Goal: Task Accomplishment & Management: Manage account settings

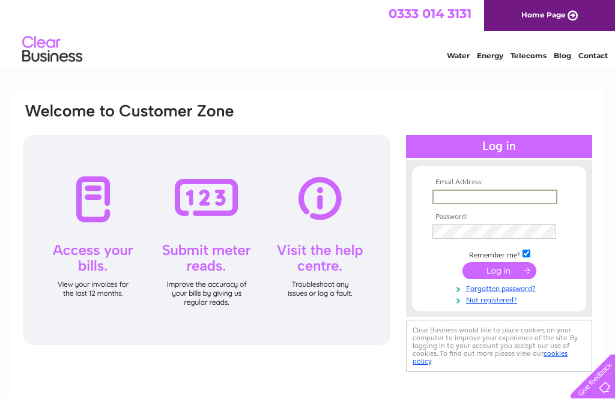
type input "kim.williams21@hotmail.com"
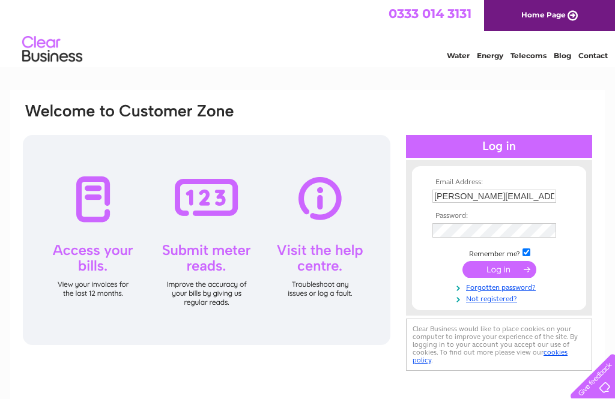
click at [499, 271] on input "submit" at bounding box center [499, 269] width 74 height 17
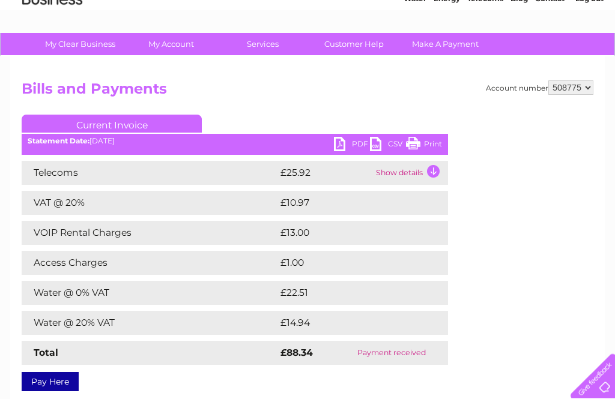
scroll to position [57, 0]
click at [401, 173] on td "Show details" at bounding box center [410, 173] width 75 height 24
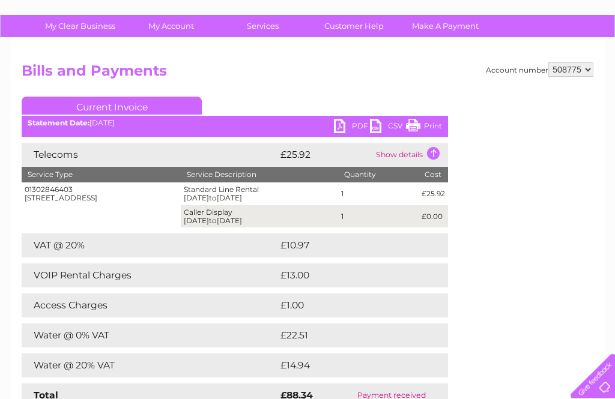
scroll to position [75, 0]
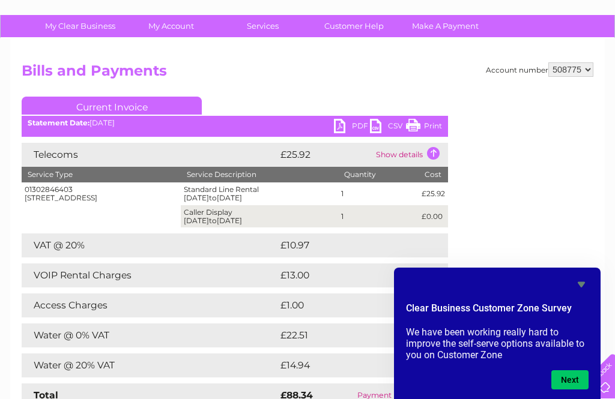
click at [354, 22] on link "Customer Help" at bounding box center [353, 26] width 99 height 22
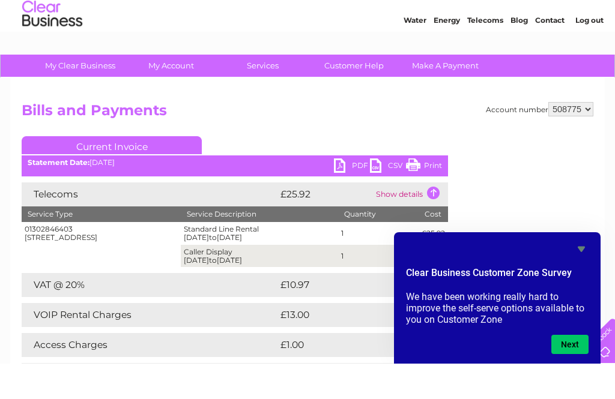
scroll to position [36, 0]
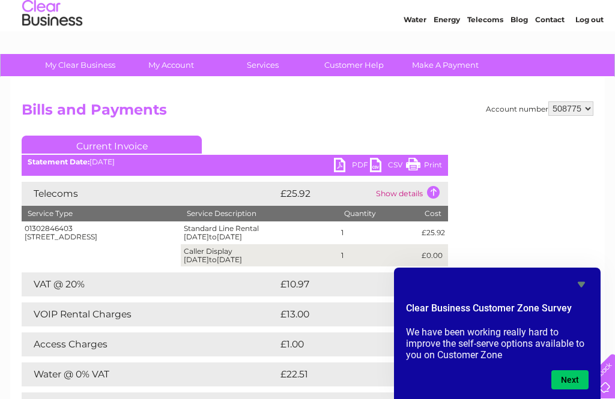
click at [157, 140] on link "Current Invoice" at bounding box center [112, 145] width 180 height 18
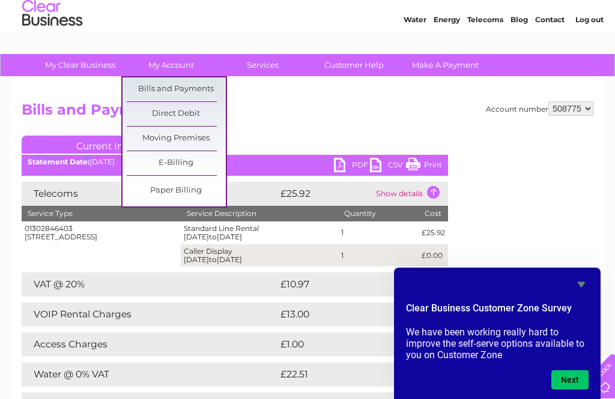
click at [190, 89] on link "Bills and Payments" at bounding box center [176, 89] width 99 height 24
click at [175, 89] on link "Bills and Payments" at bounding box center [176, 89] width 99 height 24
click at [182, 95] on link "Bills and Payments" at bounding box center [176, 89] width 99 height 24
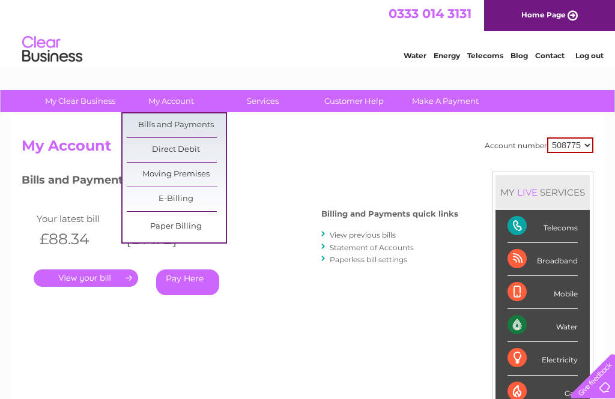
click at [184, 122] on link "Bills and Payments" at bounding box center [176, 125] width 99 height 24
click at [378, 243] on link "Statement of Accounts" at bounding box center [372, 247] width 84 height 9
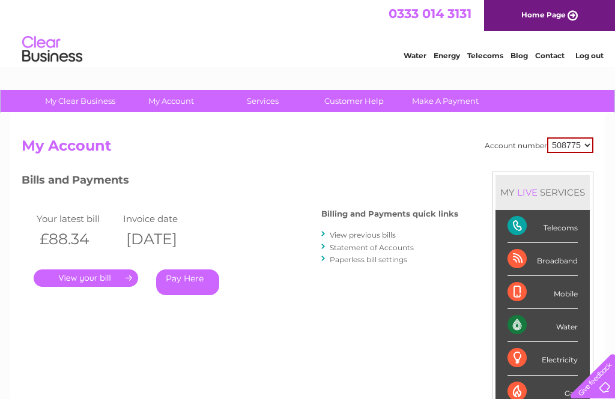
click at [375, 235] on link "View previous bills" at bounding box center [363, 235] width 66 height 9
click at [373, 232] on link "View previous bills" at bounding box center [363, 235] width 66 height 9
click at [381, 231] on link "View previous bills" at bounding box center [363, 235] width 66 height 9
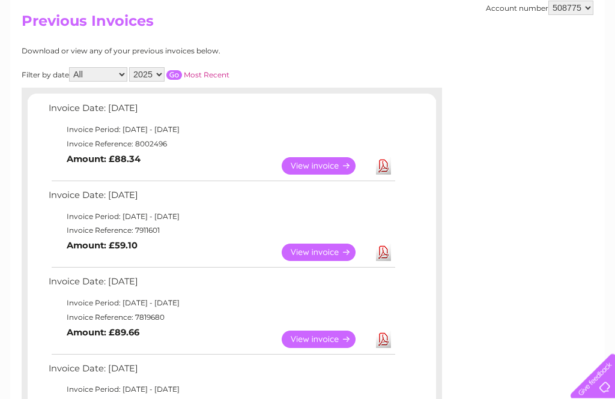
scroll to position [125, 0]
click at [327, 248] on link "View" at bounding box center [326, 252] width 88 height 17
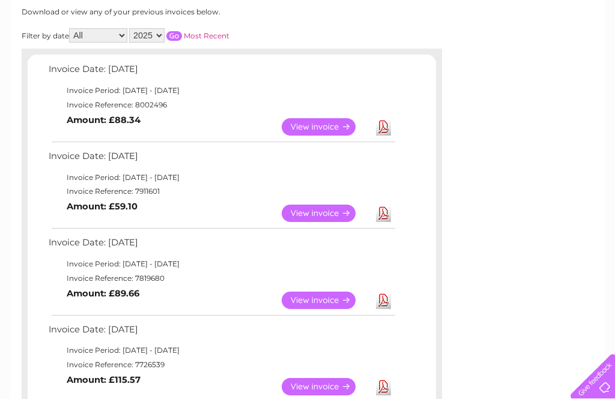
click at [328, 119] on link "View" at bounding box center [326, 126] width 88 height 17
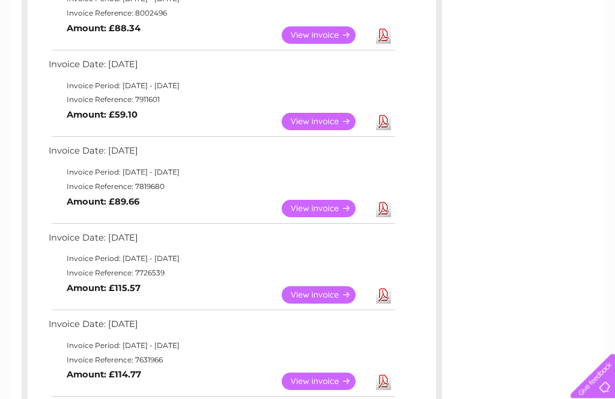
scroll to position [256, 0]
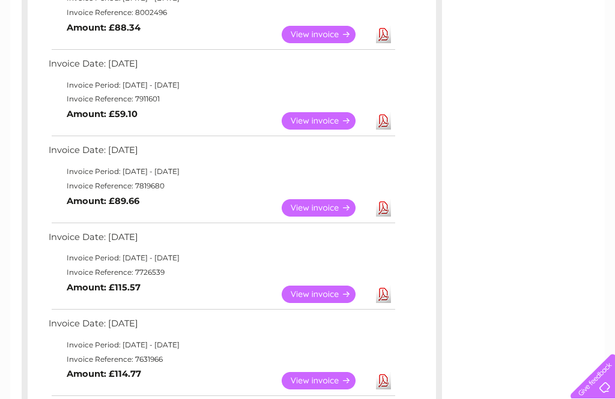
click at [325, 205] on link "View" at bounding box center [326, 207] width 88 height 17
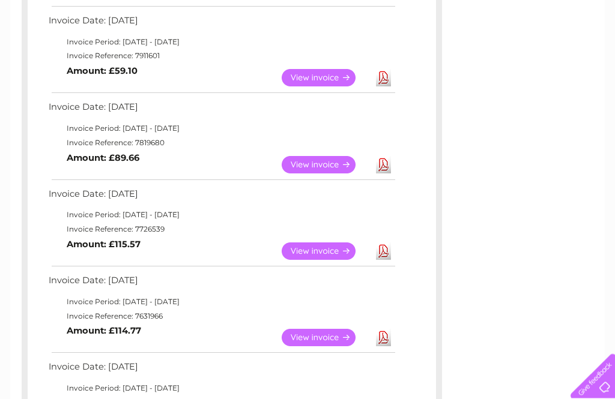
scroll to position [300, 0]
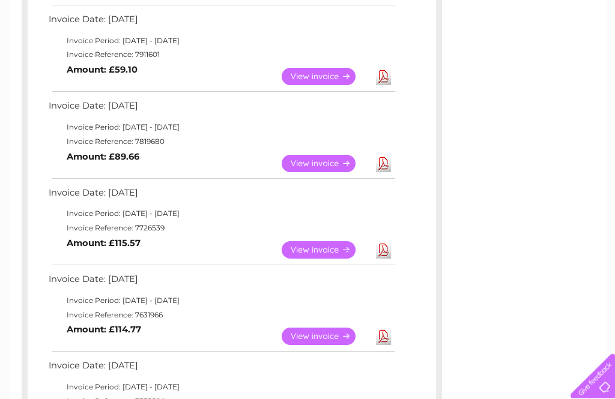
click at [322, 242] on link "View" at bounding box center [326, 250] width 88 height 17
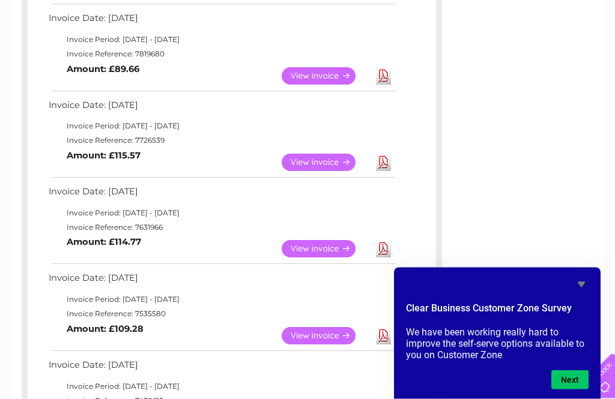
scroll to position [389, 0]
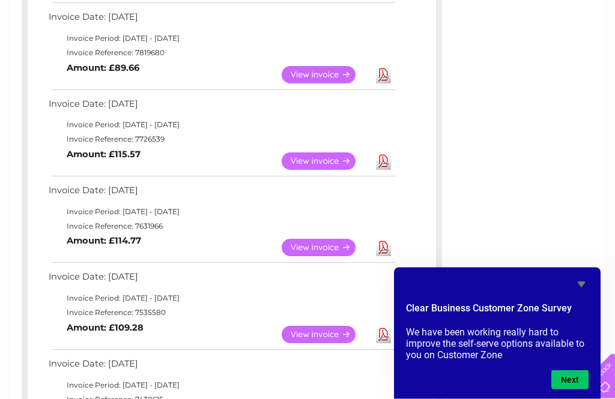
click at [327, 240] on link "View" at bounding box center [326, 248] width 88 height 17
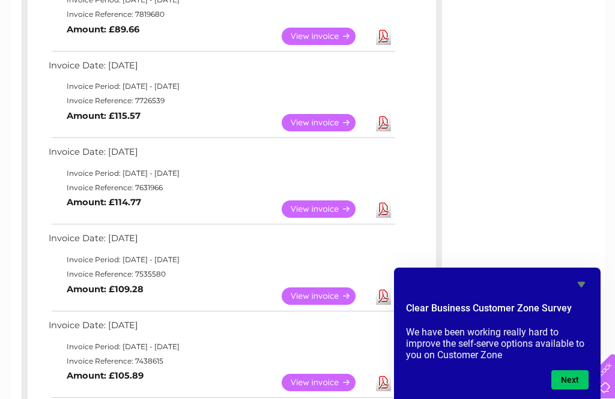
click at [326, 288] on link "View" at bounding box center [326, 296] width 88 height 17
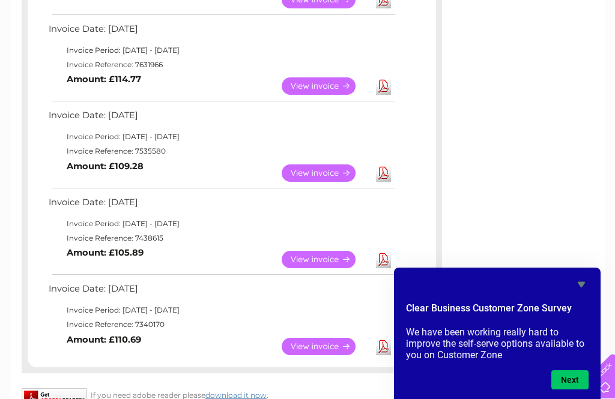
scroll to position [552, 0]
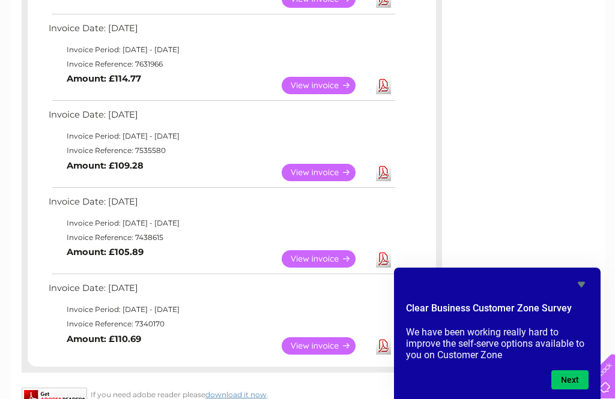
click at [322, 250] on link "View" at bounding box center [326, 258] width 88 height 17
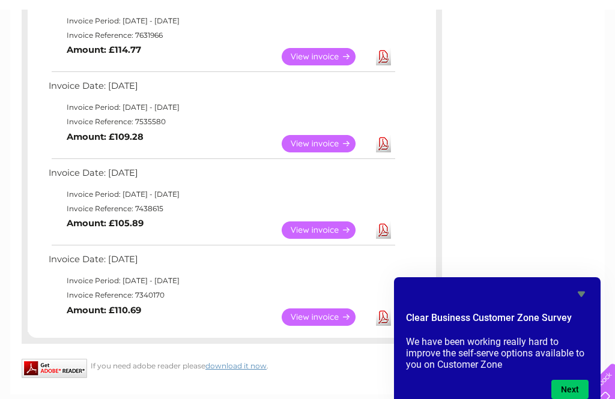
scroll to position [575, 0]
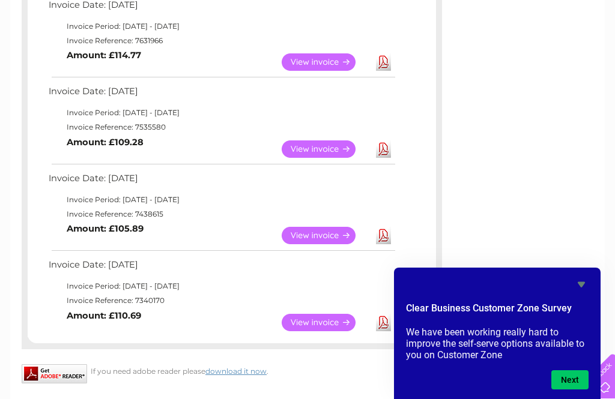
click at [321, 314] on link "View" at bounding box center [326, 322] width 88 height 17
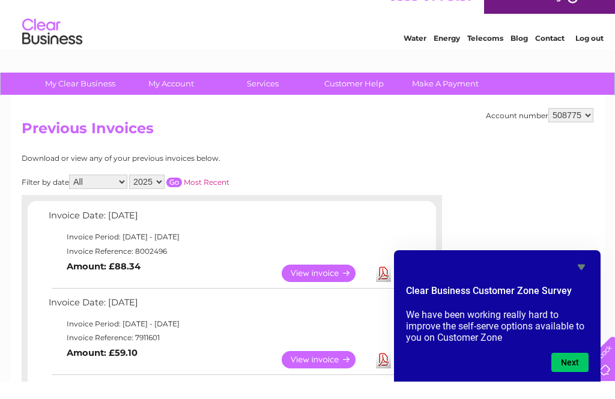
scroll to position [21, 0]
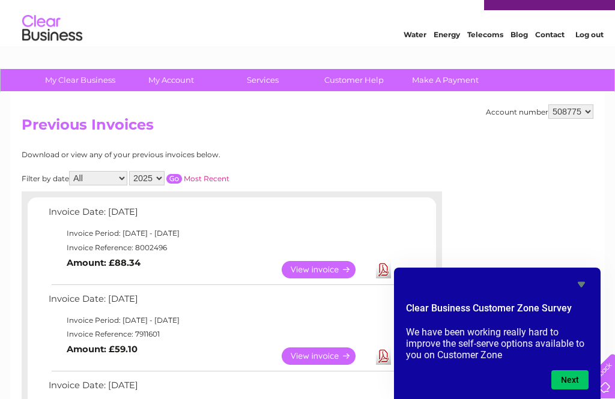
click at [156, 178] on select "2025 2024 2023 2022" at bounding box center [146, 178] width 35 height 14
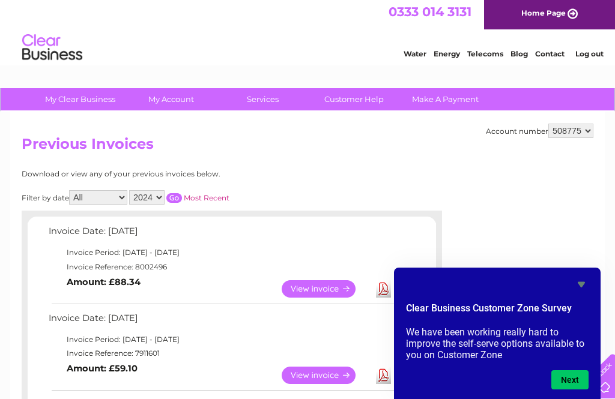
scroll to position [0, 0]
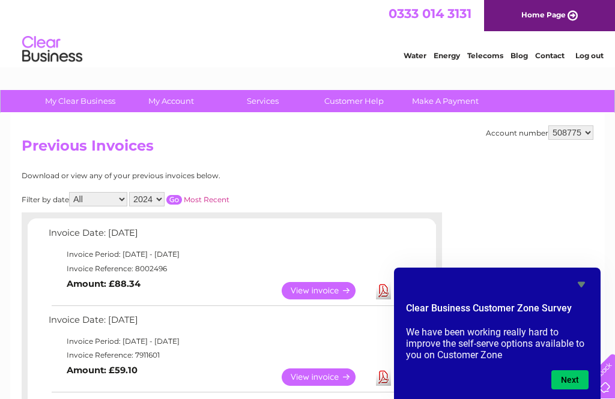
click at [182, 195] on input "button" at bounding box center [174, 200] width 16 height 10
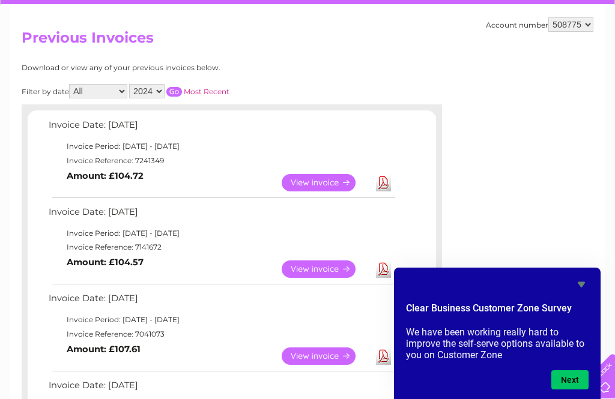
scroll to position [107, 0]
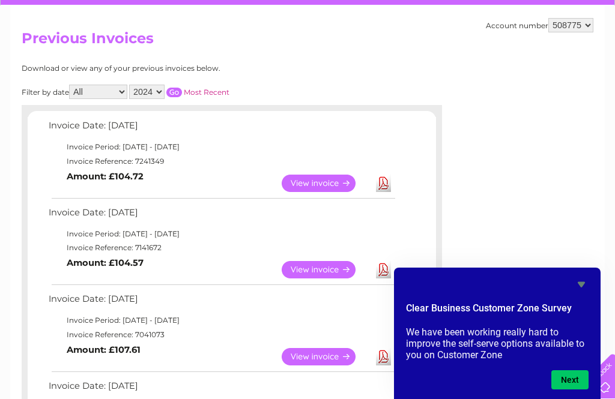
click at [317, 181] on link "View" at bounding box center [326, 183] width 88 height 17
click at [328, 268] on link "View" at bounding box center [326, 269] width 88 height 17
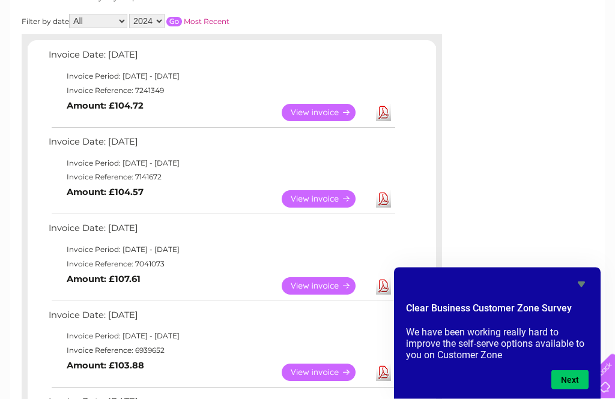
scroll to position [180, 0]
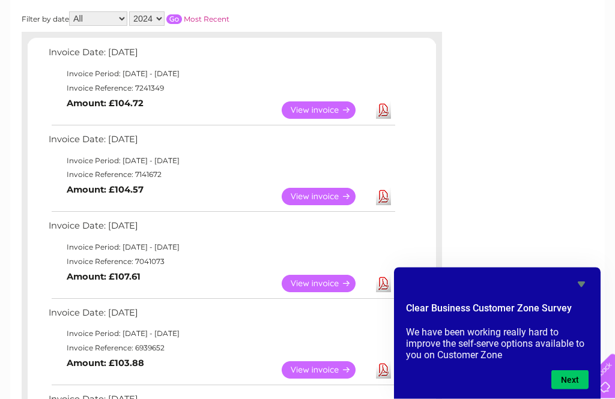
click at [321, 284] on link "View" at bounding box center [326, 284] width 88 height 17
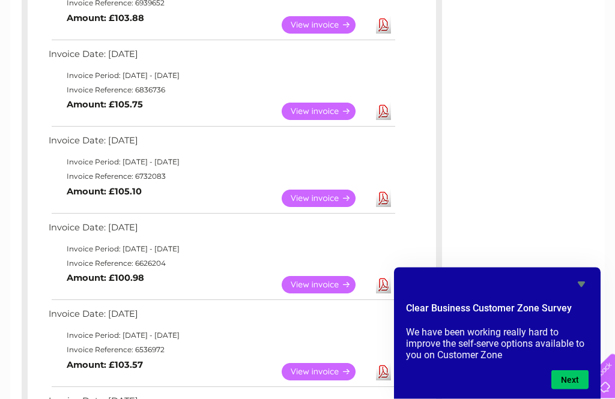
scroll to position [536, 0]
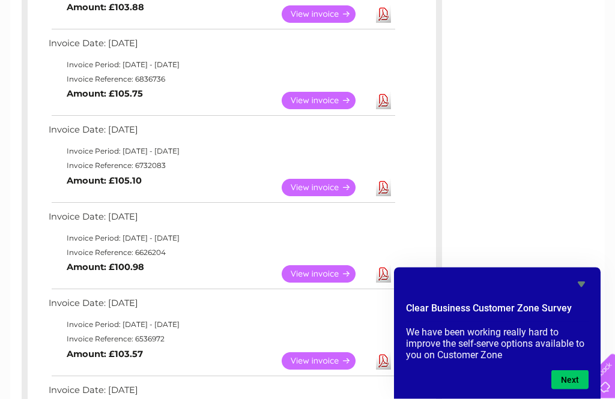
click at [322, 266] on link "View" at bounding box center [326, 274] width 88 height 17
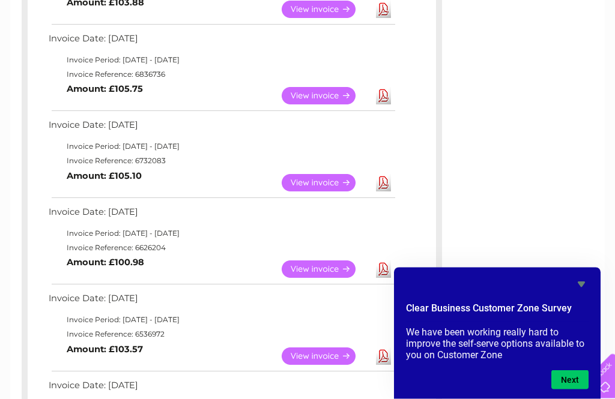
scroll to position [533, 0]
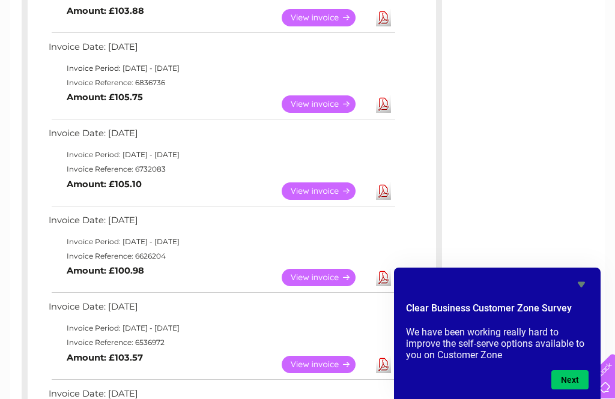
click at [327, 99] on link "View" at bounding box center [326, 103] width 88 height 17
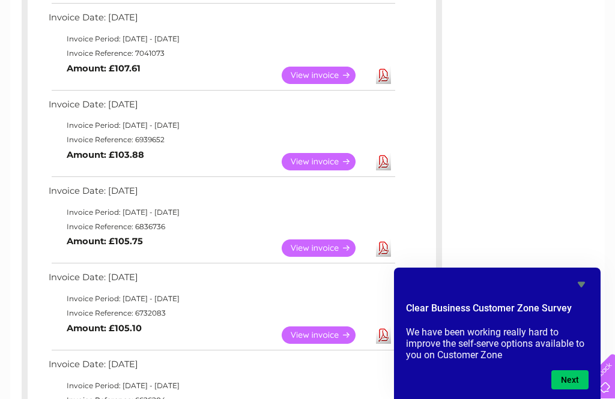
scroll to position [388, 0]
click at [328, 160] on link "View" at bounding box center [326, 162] width 88 height 17
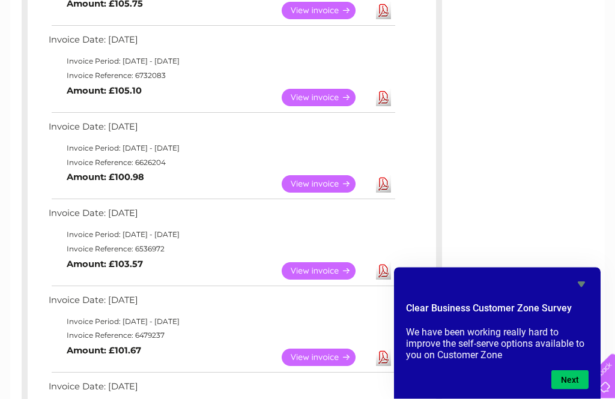
scroll to position [627, 0]
click at [322, 349] on link "View" at bounding box center [326, 357] width 88 height 17
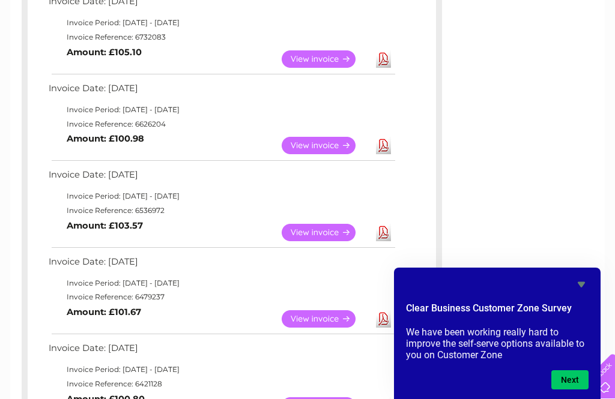
click at [329, 224] on link "View" at bounding box center [326, 232] width 88 height 17
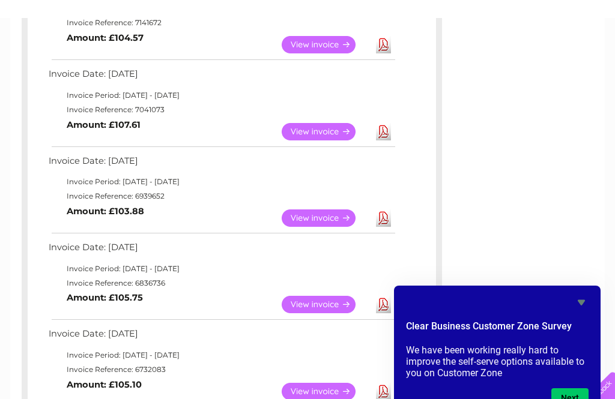
scroll to position [331, 0]
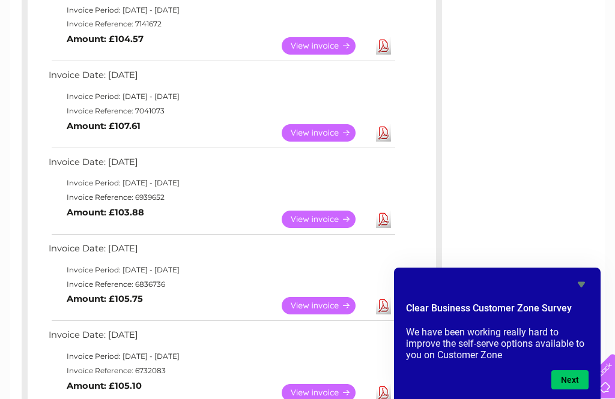
click at [307, 211] on link "View" at bounding box center [326, 219] width 88 height 17
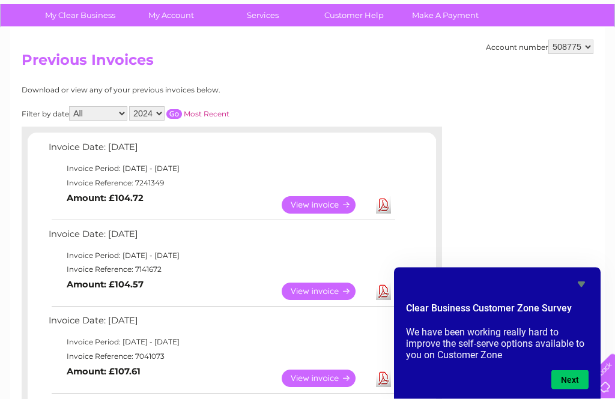
scroll to position [0, 0]
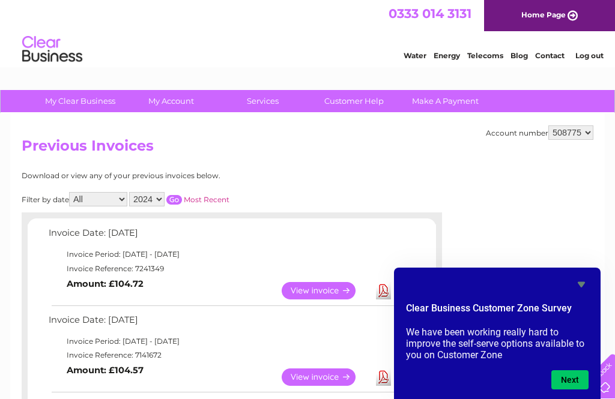
click at [222, 200] on link "Most Recent" at bounding box center [207, 199] width 46 height 9
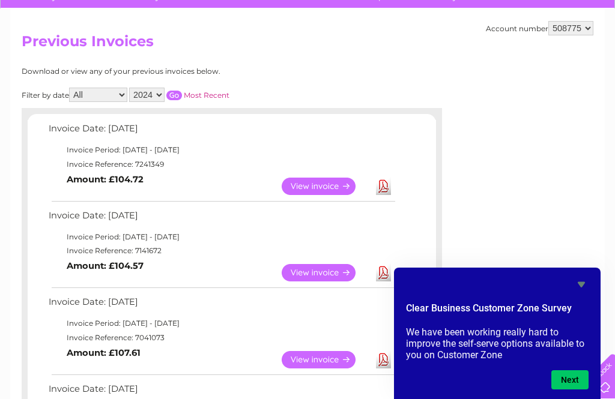
scroll to position [103, 0]
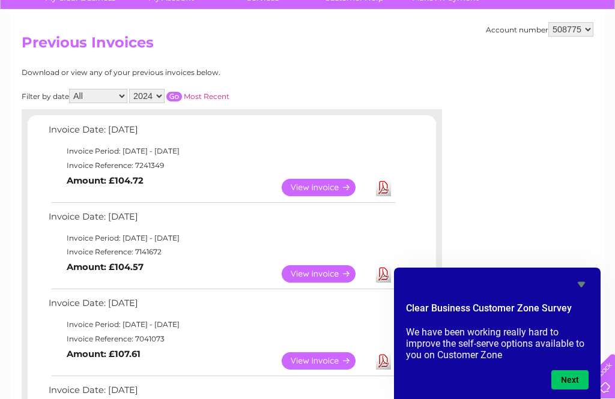
click at [164, 94] on select "2025 2024 2023 2022" at bounding box center [146, 96] width 35 height 14
select select "2025"
click at [182, 93] on input "button" at bounding box center [174, 97] width 16 height 10
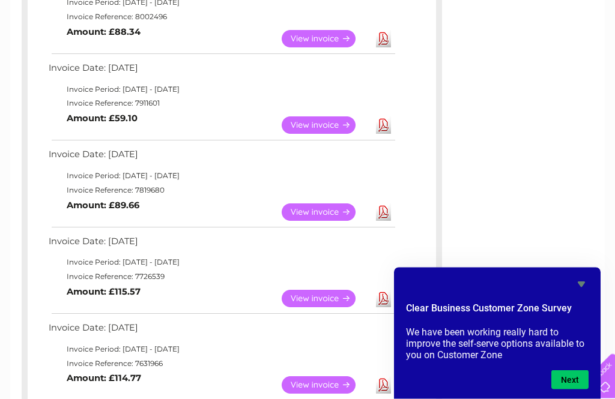
scroll to position [253, 0]
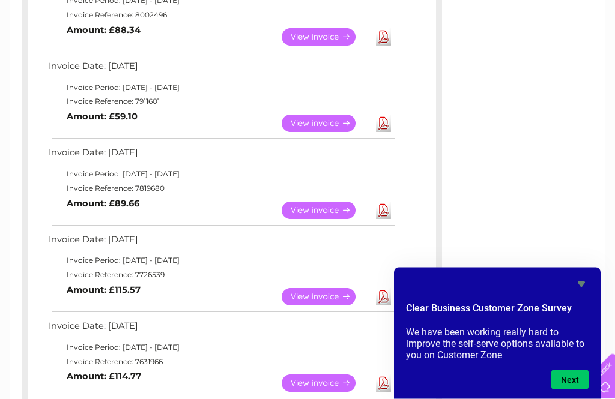
click at [321, 294] on link "View" at bounding box center [326, 297] width 88 height 17
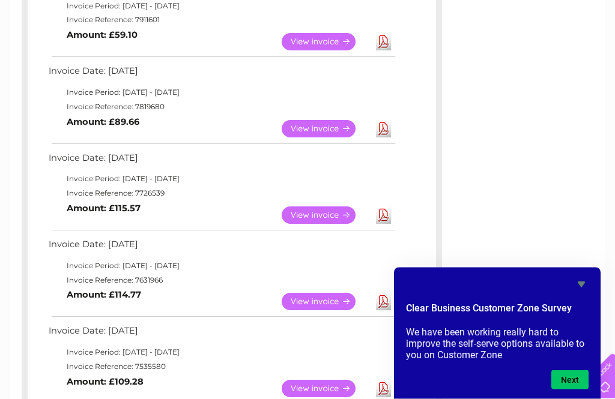
scroll to position [336, 0]
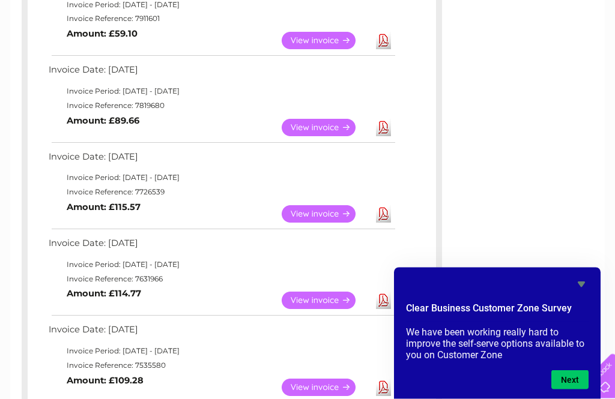
click at [331, 292] on link "View" at bounding box center [326, 300] width 88 height 17
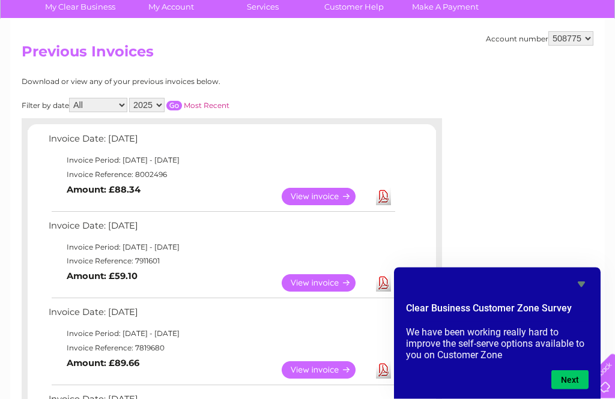
scroll to position [99, 0]
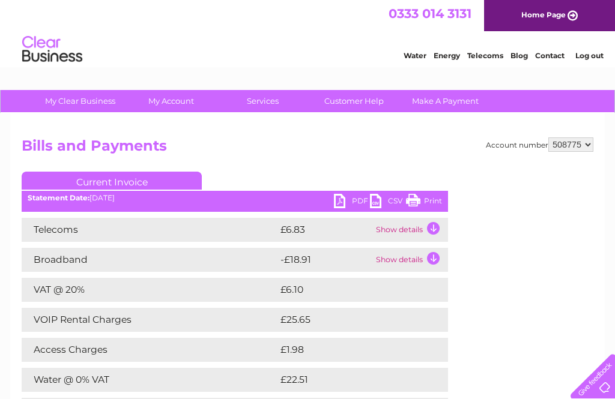
click at [424, 228] on td "Show details" at bounding box center [410, 230] width 75 height 24
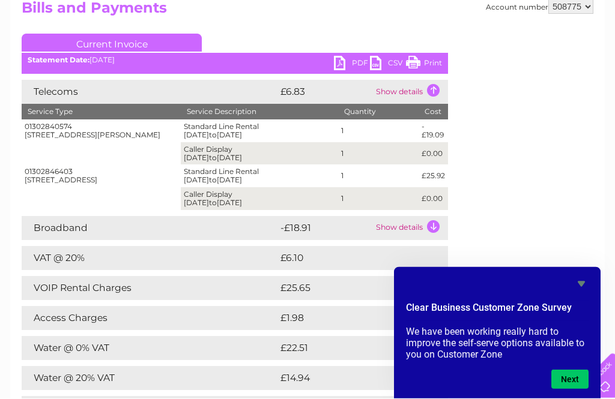
scroll to position [176, 0]
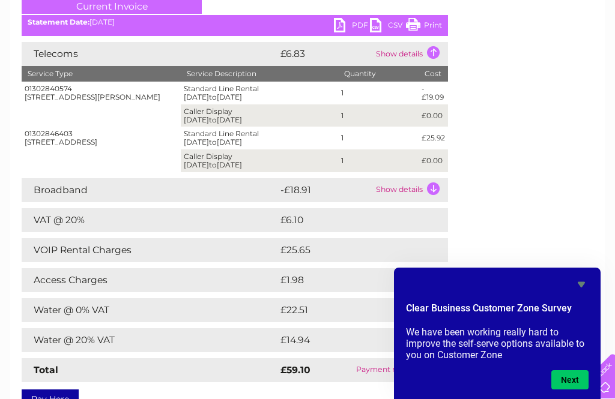
click at [420, 27] on link "Print" at bounding box center [424, 26] width 36 height 17
click at [427, 56] on td "Show details" at bounding box center [410, 54] width 75 height 24
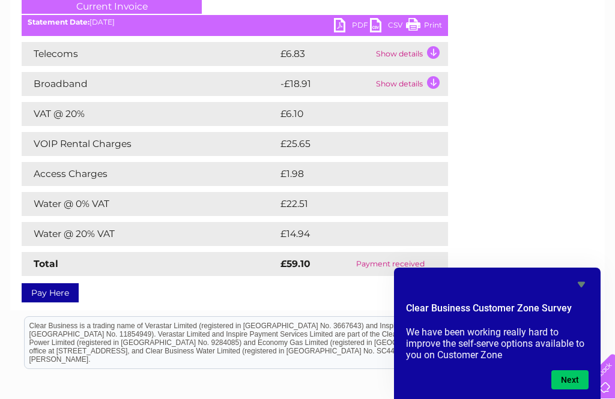
click at [433, 27] on link "Print" at bounding box center [424, 26] width 36 height 17
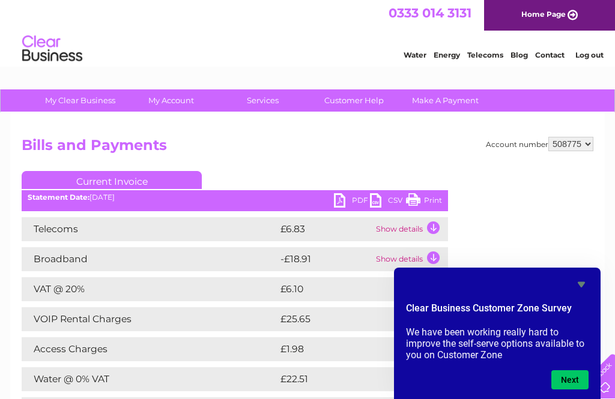
scroll to position [0, 0]
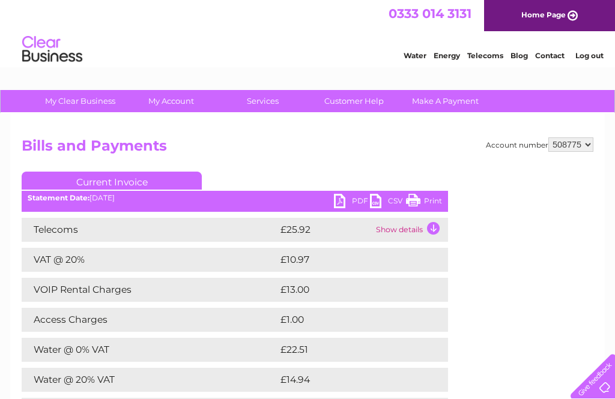
click at [430, 200] on link "Print" at bounding box center [424, 202] width 36 height 17
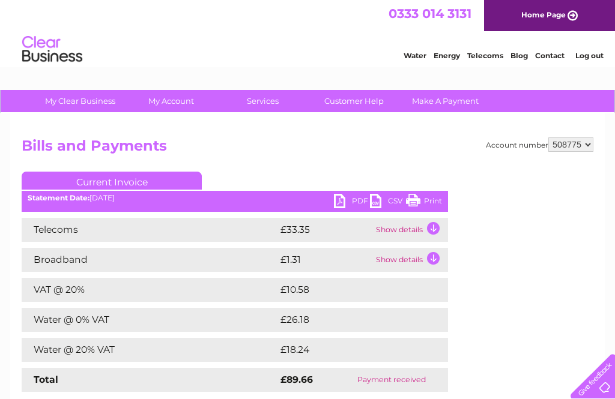
click at [433, 201] on link "Print" at bounding box center [424, 202] width 36 height 17
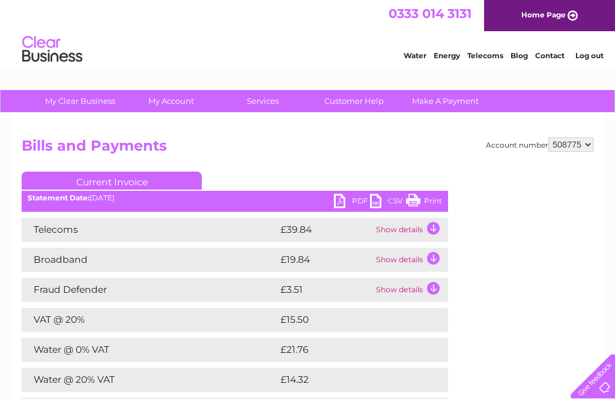
click at [433, 202] on link "Print" at bounding box center [424, 202] width 36 height 17
click at [431, 199] on link "Print" at bounding box center [424, 202] width 36 height 17
click at [427, 200] on link "Print" at bounding box center [424, 202] width 36 height 17
click at [426, 202] on link "Print" at bounding box center [424, 202] width 36 height 17
click at [431, 203] on link "Print" at bounding box center [424, 202] width 36 height 17
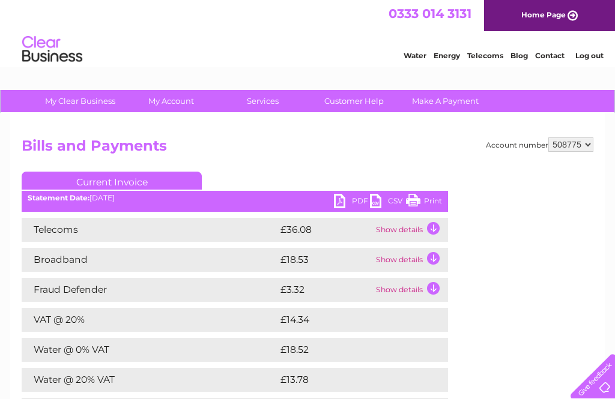
click at [432, 204] on link "Print" at bounding box center [424, 202] width 36 height 17
click at [435, 201] on link "Print" at bounding box center [424, 202] width 36 height 17
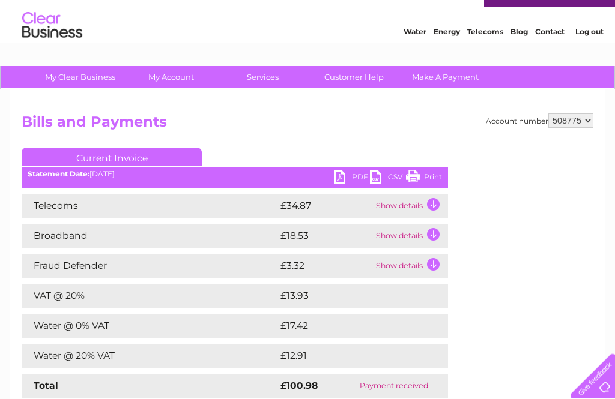
scroll to position [27, 0]
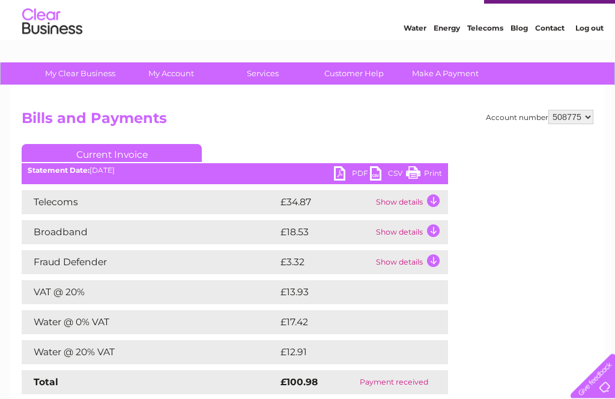
click at [429, 175] on link "Print" at bounding box center [424, 175] width 36 height 17
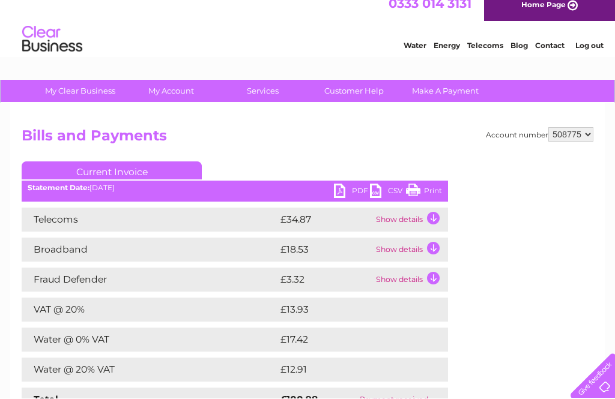
scroll to position [0, 0]
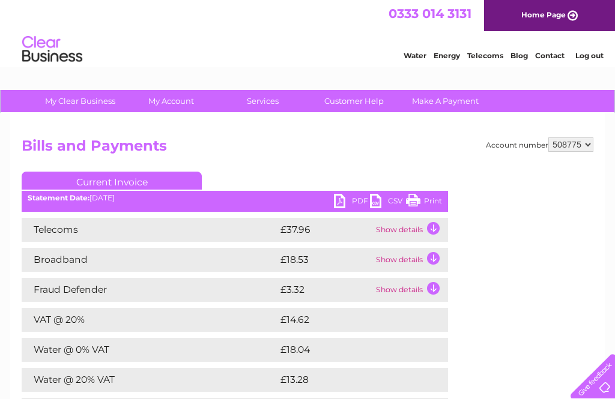
click at [433, 199] on link "Print" at bounding box center [424, 202] width 36 height 17
click at [433, 198] on link "Print" at bounding box center [424, 202] width 36 height 17
click at [431, 201] on link "Print" at bounding box center [424, 202] width 36 height 17
click at [433, 204] on link "Print" at bounding box center [424, 202] width 36 height 17
click at [428, 203] on link "Print" at bounding box center [424, 202] width 36 height 17
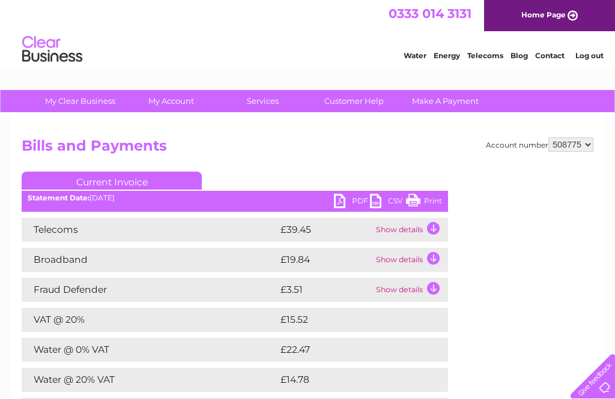
click at [427, 201] on link "Print" at bounding box center [424, 202] width 36 height 17
click at [436, 202] on link "Print" at bounding box center [424, 202] width 36 height 17
